Goal: Task Accomplishment & Management: Use online tool/utility

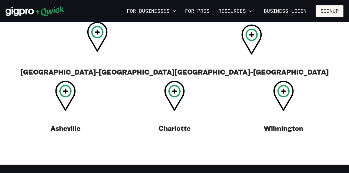
scroll to position [240, 0]
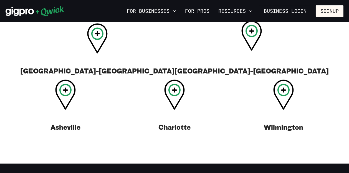
click at [241, 51] on icon at bounding box center [251, 36] width 21 height 30
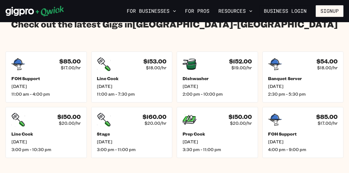
scroll to position [795, 0]
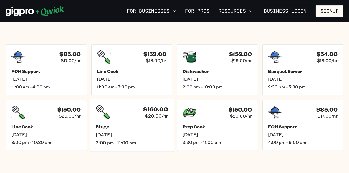
click at [105, 105] on icon at bounding box center [103, 112] width 14 height 14
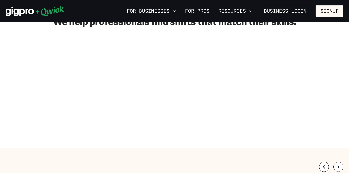
scroll to position [795, 0]
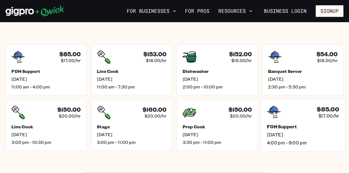
click at [282, 124] on h5 "FOH Support" at bounding box center [302, 127] width 72 height 6
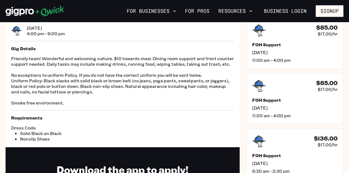
scroll to position [37, 0]
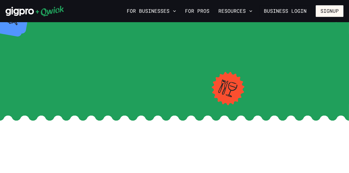
scroll to position [795, 0]
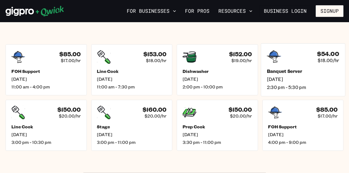
click at [286, 68] on h5 "Banquet Server" at bounding box center [302, 71] width 72 height 6
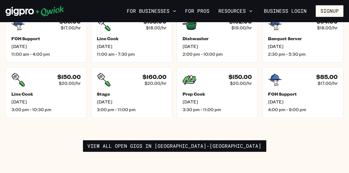
scroll to position [813, 0]
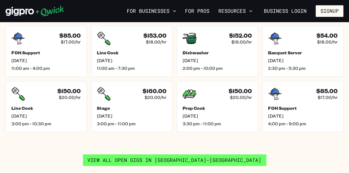
click at [139, 154] on link "View all open gigs in [GEOGRAPHIC_DATA]" at bounding box center [174, 160] width 183 height 12
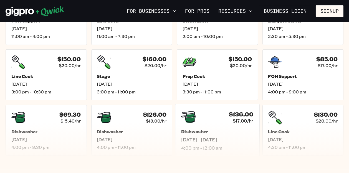
scroll to position [259, 0]
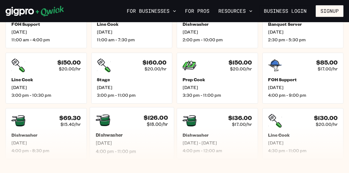
click at [118, 121] on div "$126.00 $18.00/hr" at bounding box center [131, 120] width 72 height 14
